Goal: Task Accomplishment & Management: Manage account settings

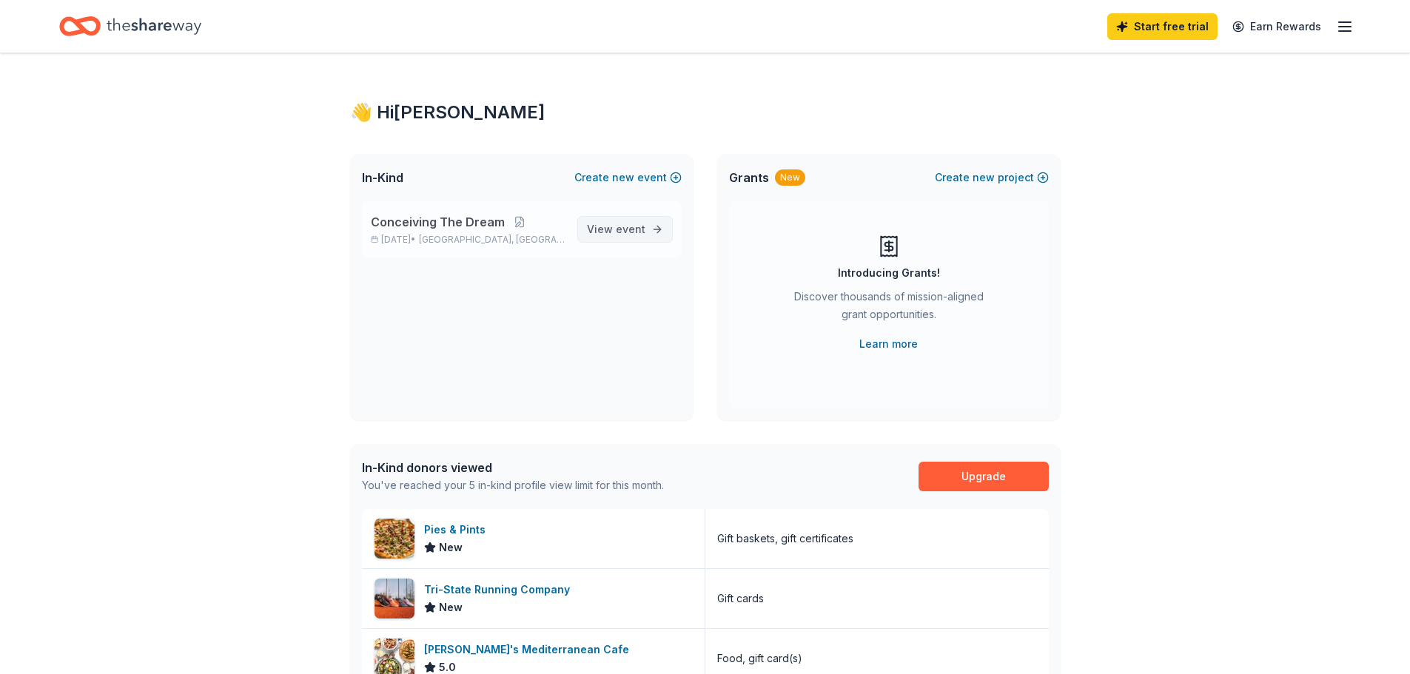
click at [597, 218] on link "View event" at bounding box center [624, 229] width 95 height 27
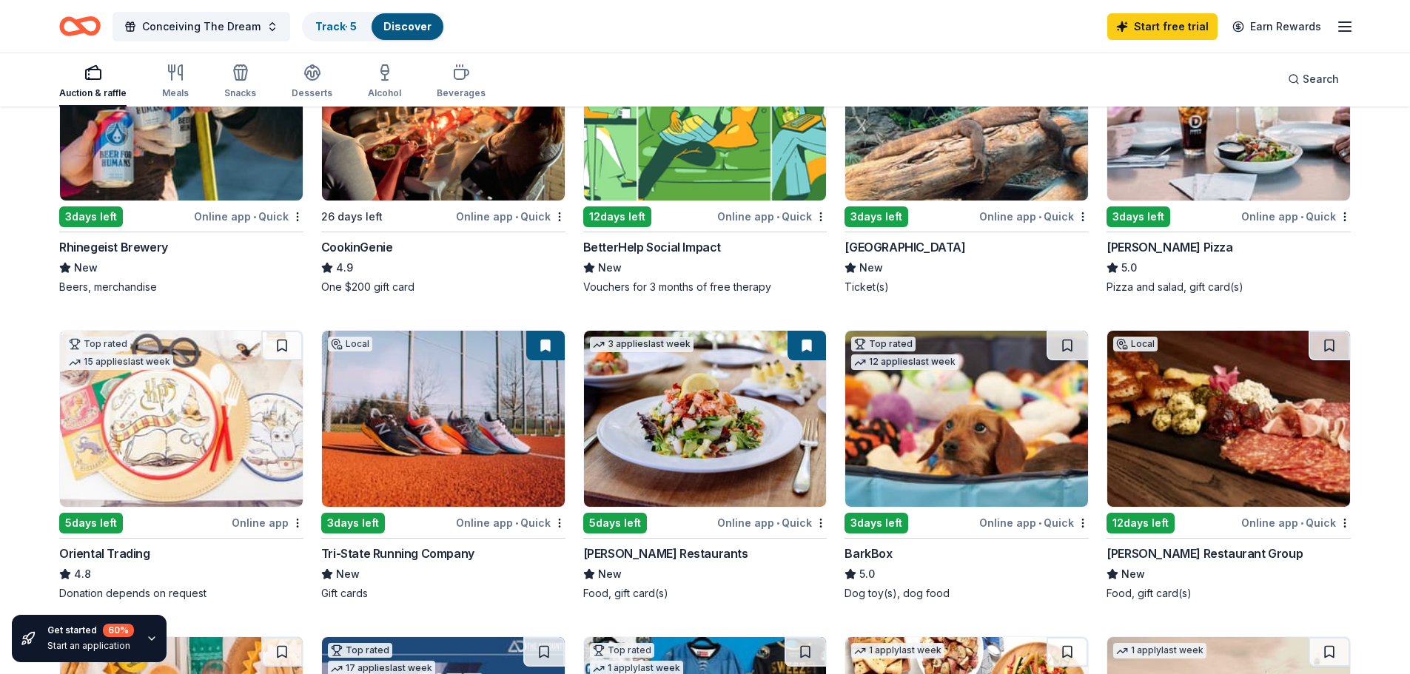
scroll to position [394, 0]
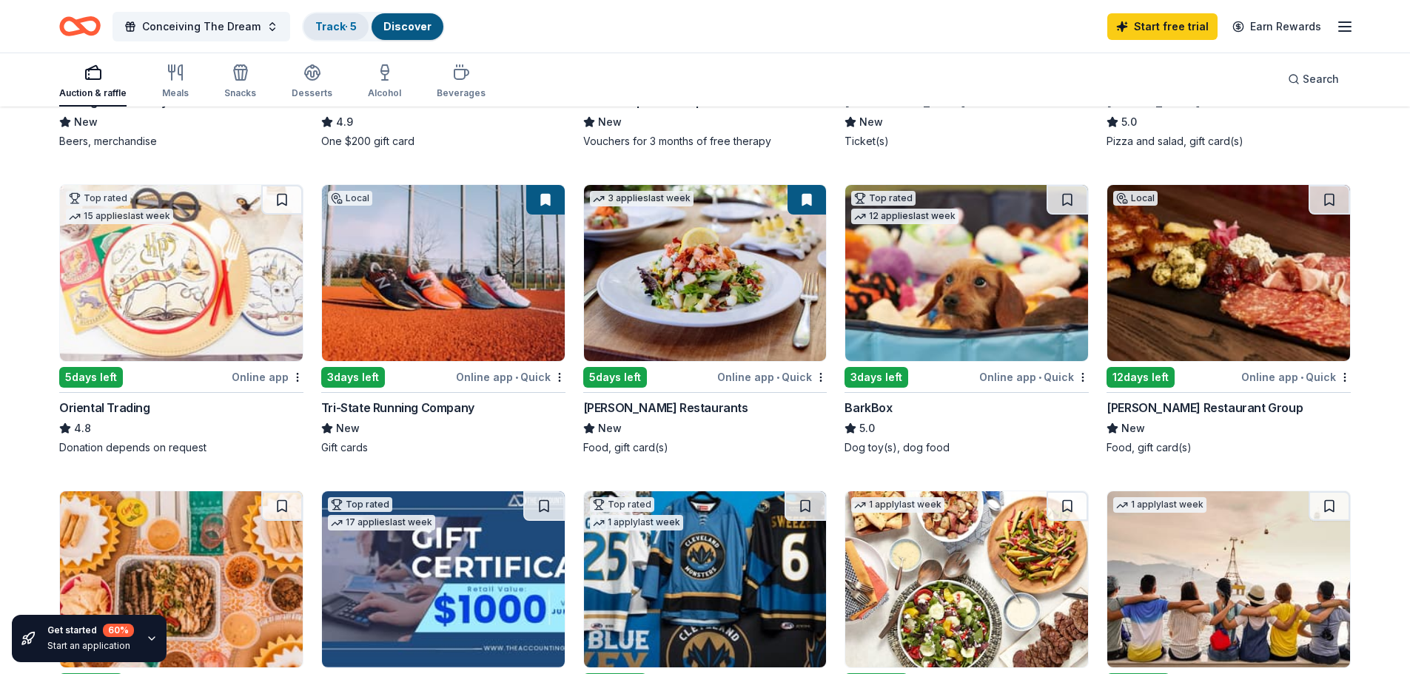
click at [349, 22] on link "Track · 5" at bounding box center [335, 26] width 41 height 13
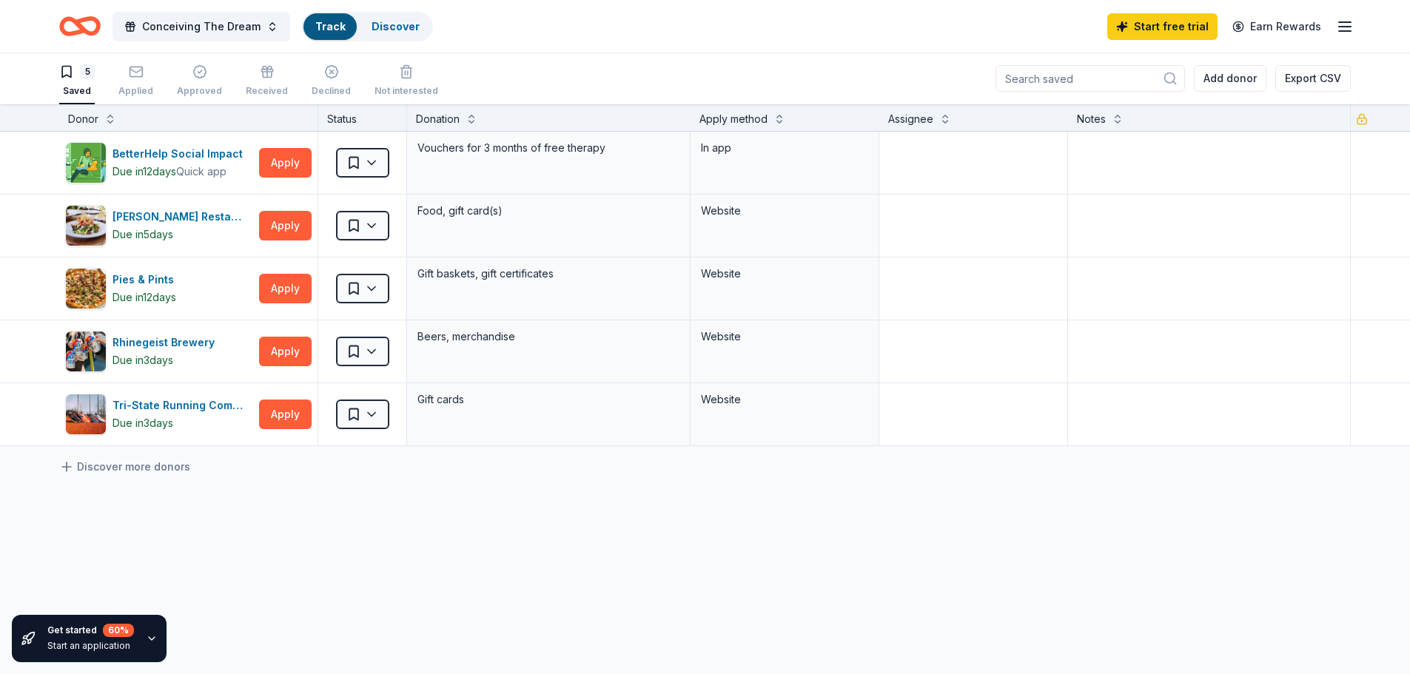
scroll to position [1, 0]
click at [137, 76] on icon "button" at bounding box center [136, 71] width 15 height 15
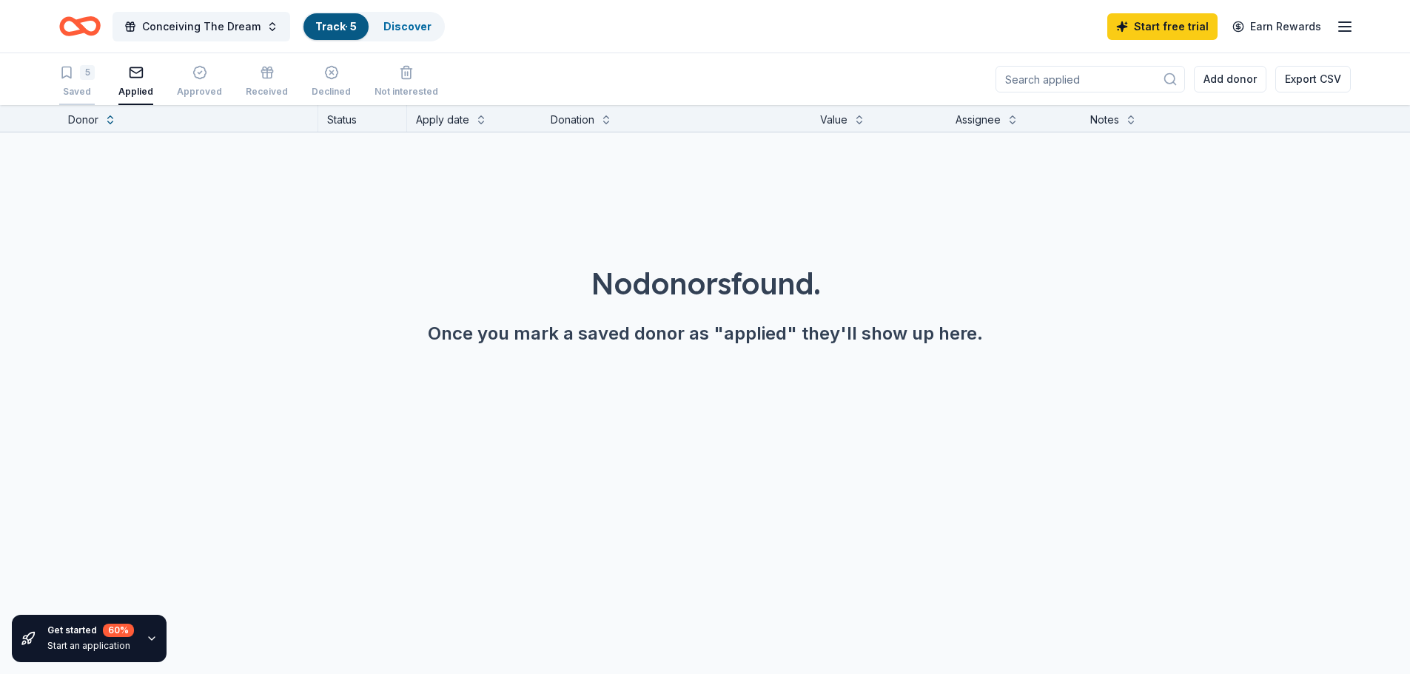
click at [91, 87] on div "Saved" at bounding box center [77, 92] width 36 height 12
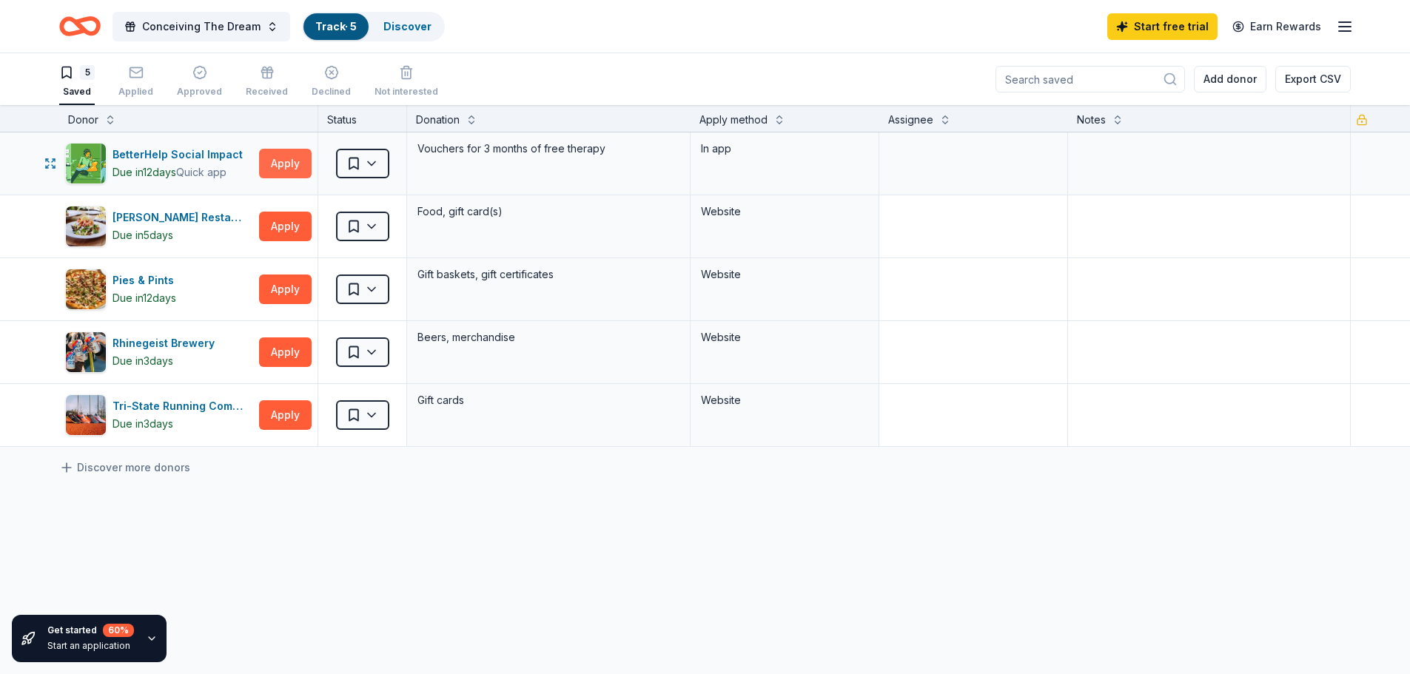
click at [271, 173] on button "Apply" at bounding box center [285, 164] width 53 height 30
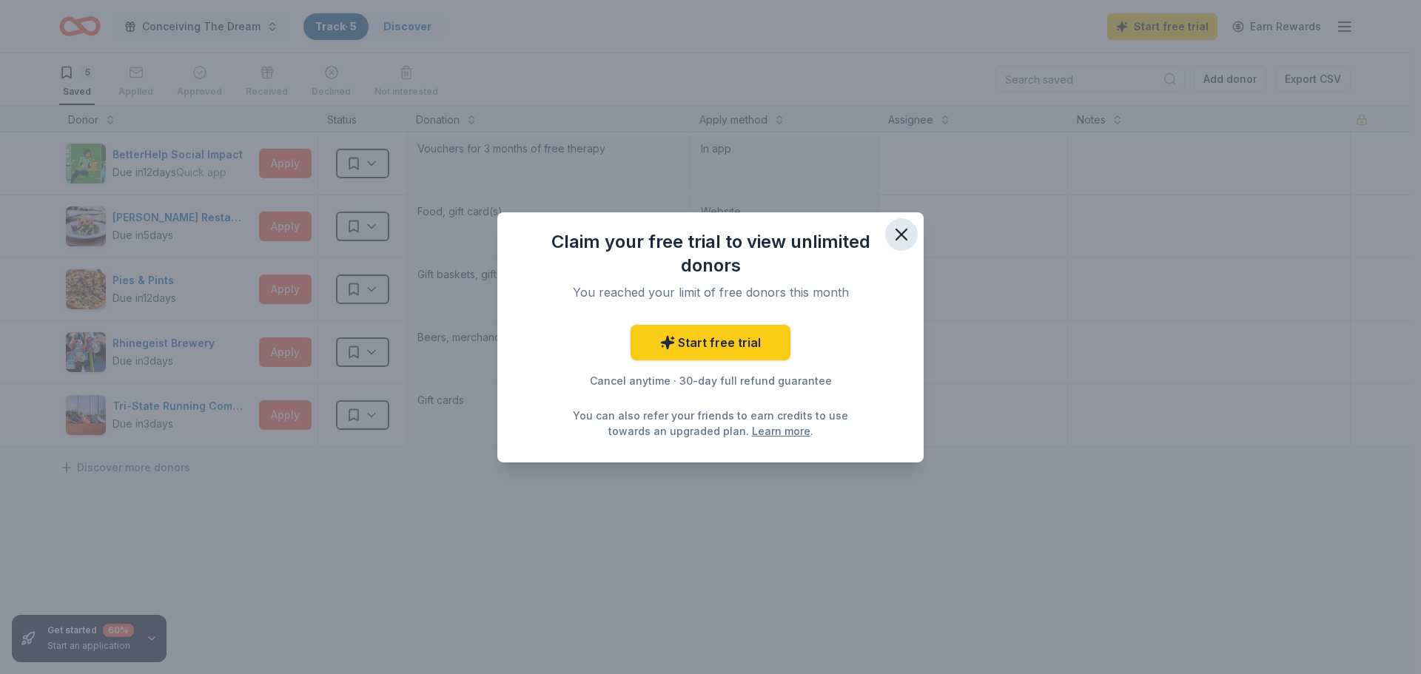
click at [907, 238] on icon "button" at bounding box center [901, 234] width 21 height 21
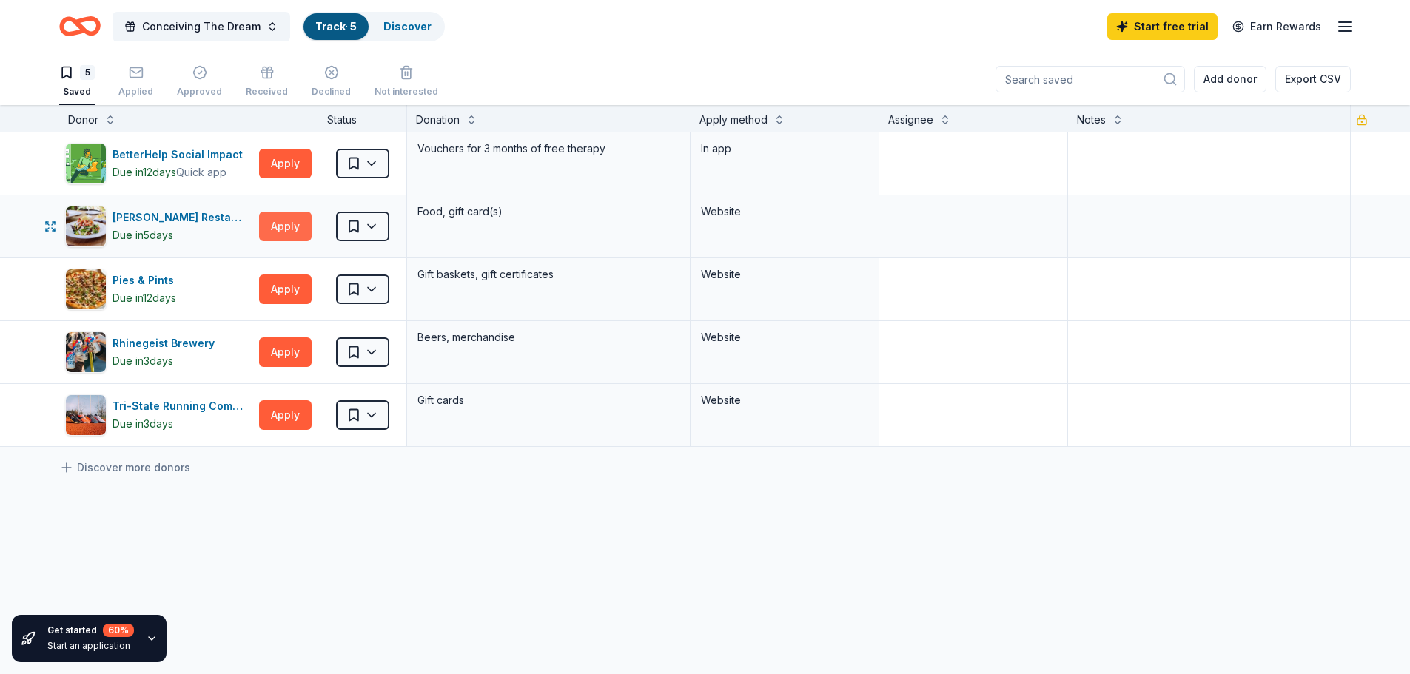
click at [269, 226] on button "Apply" at bounding box center [285, 227] width 53 height 30
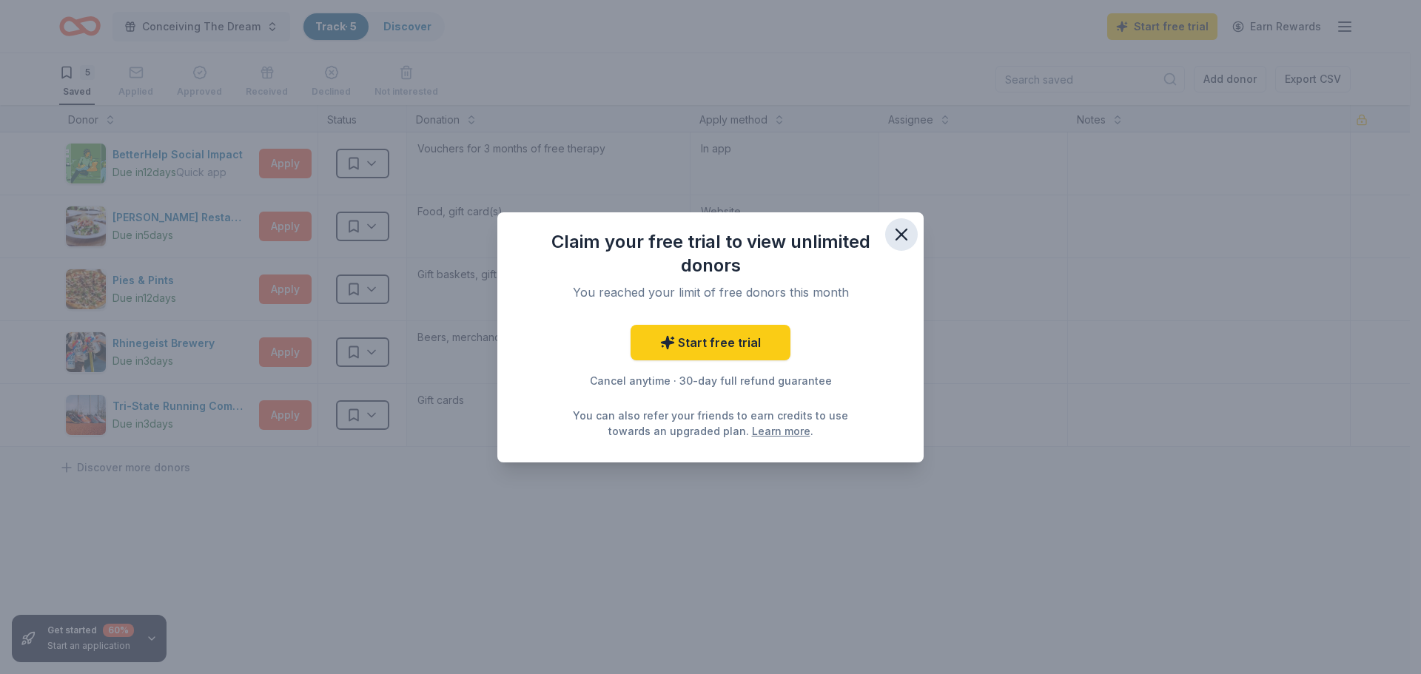
click at [900, 235] on icon "button" at bounding box center [901, 234] width 10 height 10
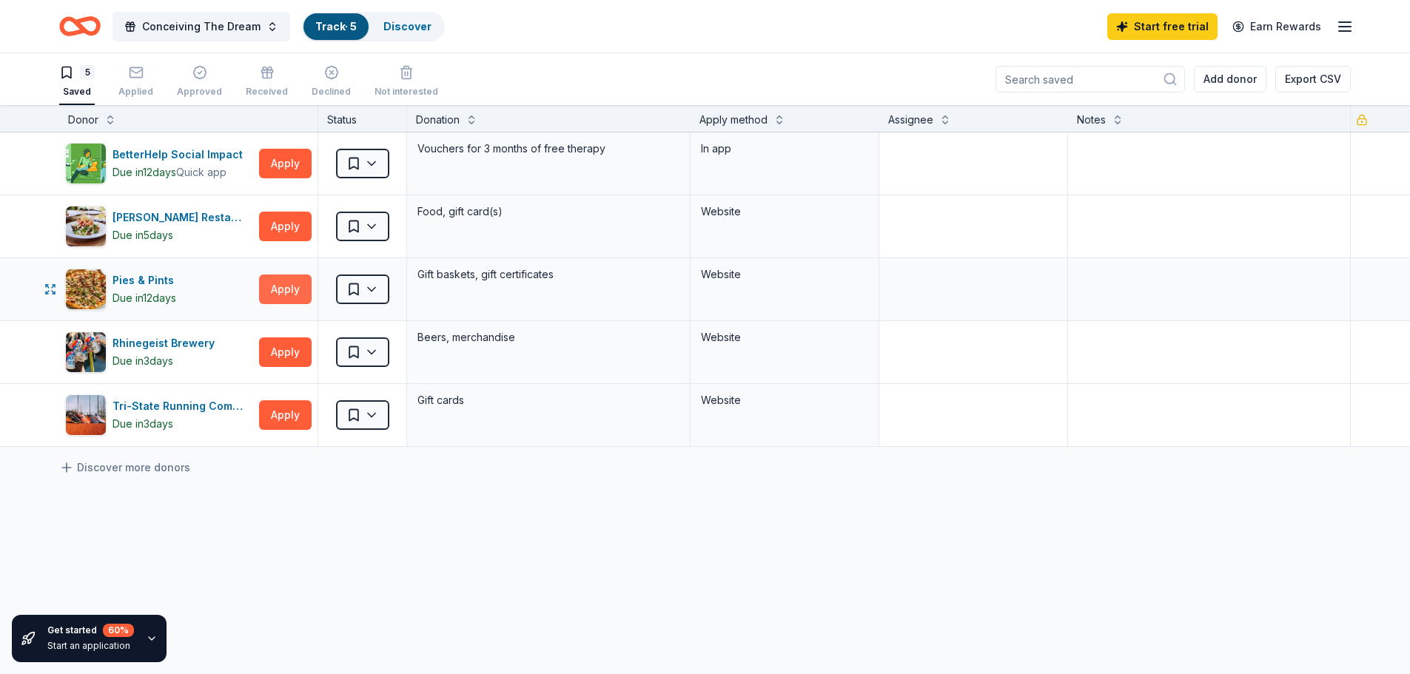
click at [305, 297] on button "Apply" at bounding box center [285, 290] width 53 height 30
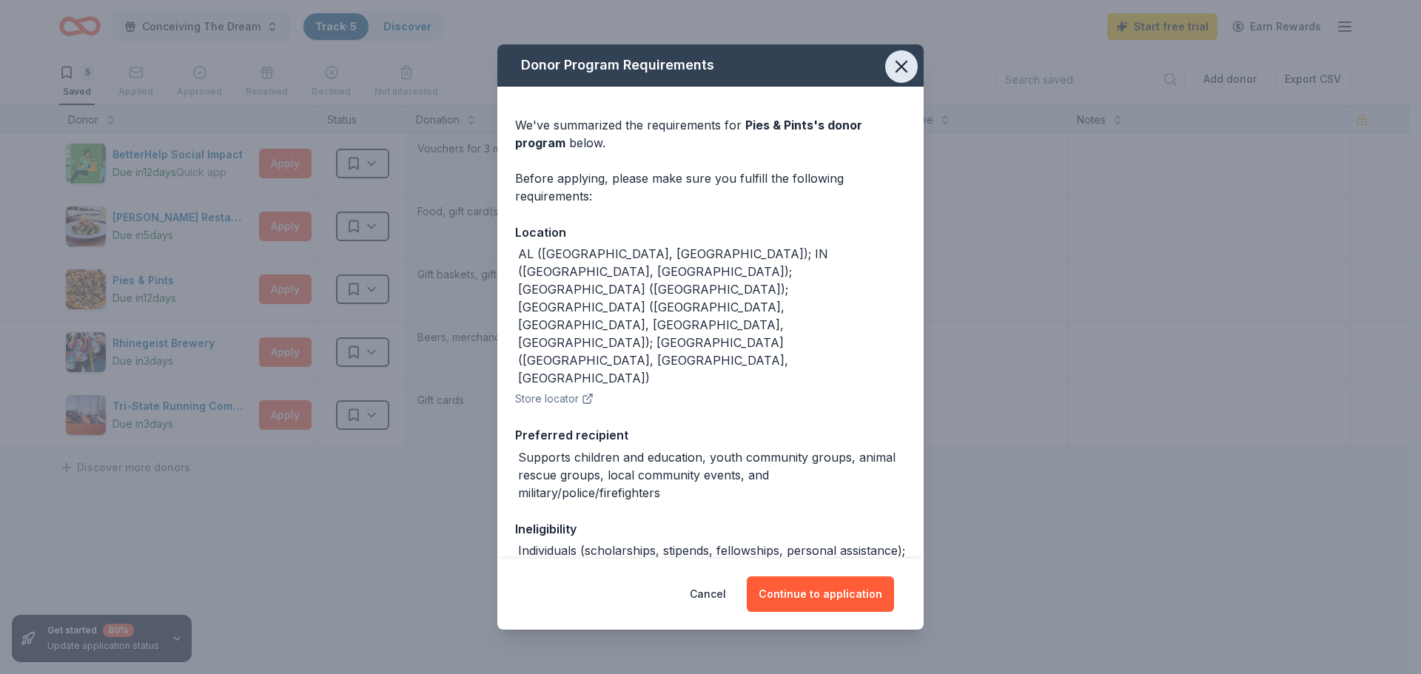
click at [896, 66] on icon "button" at bounding box center [901, 66] width 10 height 10
